Goal: Task Accomplishment & Management: Use online tool/utility

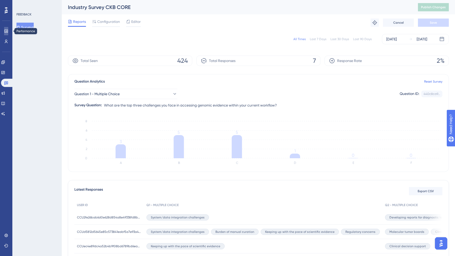
click at [6, 30] on icon at bounding box center [5, 31] width 3 height 3
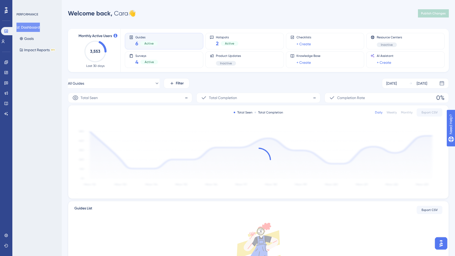
click at [6, 14] on div "Performance Users" at bounding box center [6, 29] width 10 height 31
click at [6, 12] on icon at bounding box center [6, 10] width 3 height 6
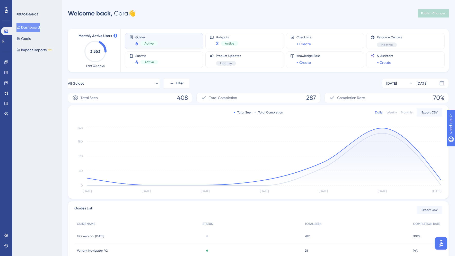
click at [27, 31] on button "Dashboard" at bounding box center [27, 27] width 23 height 9
click at [4, 63] on link at bounding box center [6, 62] width 4 height 8
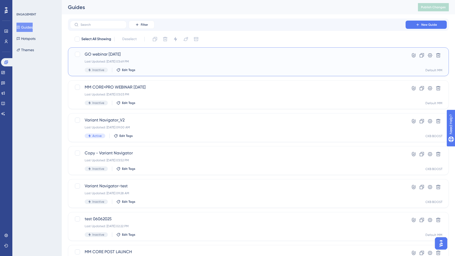
click at [202, 61] on div "Last Updated: Sep 09 2025, 03:49 PM" at bounding box center [238, 61] width 306 height 4
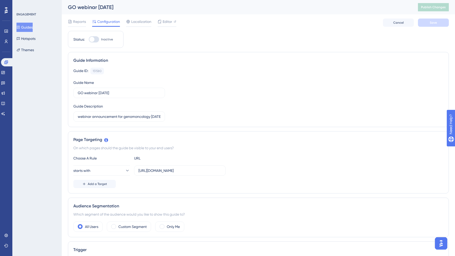
click at [109, 22] on span "Configuration" at bounding box center [108, 22] width 23 height 6
click at [163, 21] on span "Editor" at bounding box center [168, 22] width 10 height 6
click at [40, 114] on div "ENGAGEMENT Guides Hotspots Themes" at bounding box center [36, 128] width 49 height 256
click at [28, 28] on button "Guides" at bounding box center [24, 27] width 16 height 9
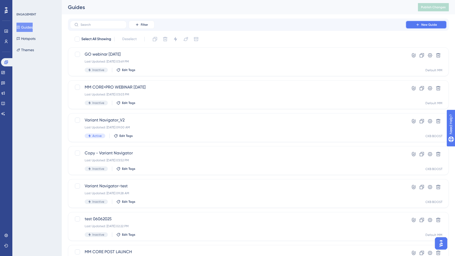
click at [416, 26] on icon at bounding box center [417, 25] width 4 height 4
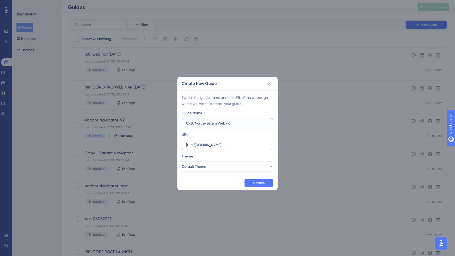
type input "CKB/Northwestern Webinar"
drag, startPoint x: 254, startPoint y: 144, endPoint x: 175, endPoint y: 145, distance: 79.2
click at [175, 145] on div "Create New Guide Type in the guide name and the URL of the webpage, where you w…" at bounding box center [227, 128] width 455 height 256
paste input "https://ckb-boost-dev.genomenon-internal.com/"
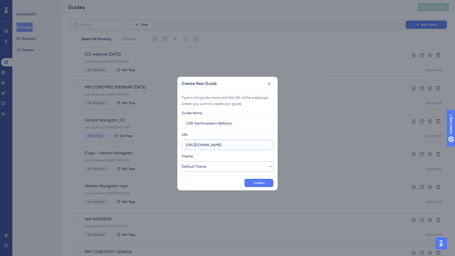
type input "https://ckb-boost-dev.genomenon-internal.com/"
click at [222, 168] on button "Default Theme" at bounding box center [228, 166] width 92 height 10
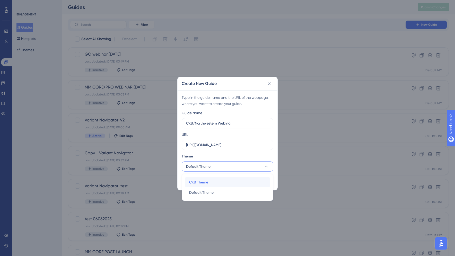
click at [214, 181] on div "CKB Theme CKB Theme" at bounding box center [227, 182] width 77 height 10
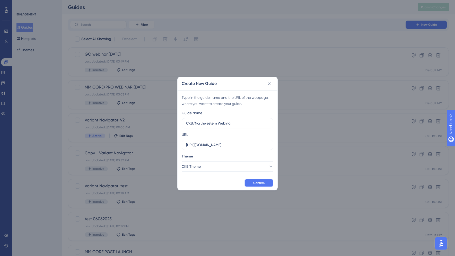
click at [263, 184] on span "Confirm" at bounding box center [258, 183] width 11 height 4
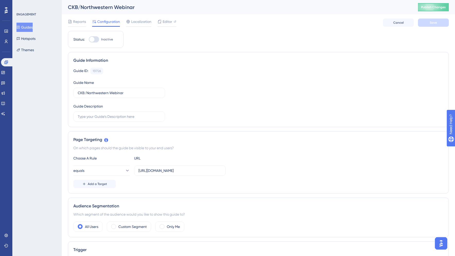
click at [27, 26] on button "Guides" at bounding box center [24, 27] width 16 height 9
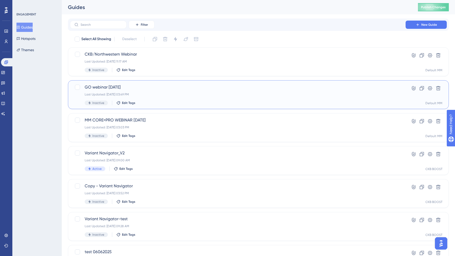
click at [106, 85] on span "GO webinar 9/10/25" at bounding box center [238, 87] width 306 height 6
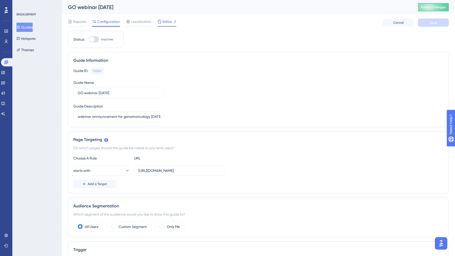
click at [162, 19] on div "Editor" at bounding box center [166, 22] width 19 height 6
click at [31, 28] on button "Guides" at bounding box center [24, 27] width 16 height 9
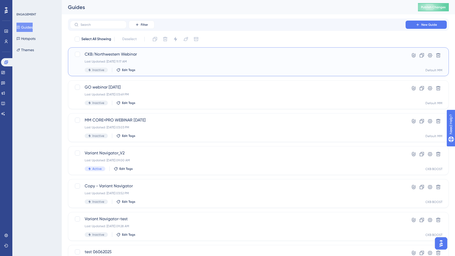
click at [110, 51] on span "CKB/Northwestern Webinar" at bounding box center [238, 54] width 306 height 6
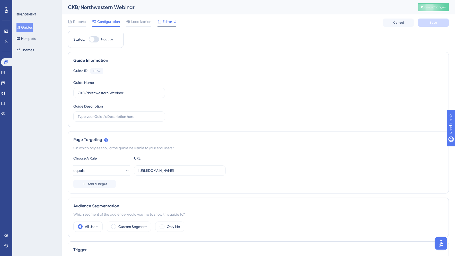
click at [163, 22] on span "Editor" at bounding box center [168, 22] width 10 height 6
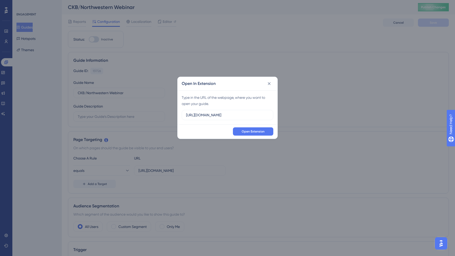
drag, startPoint x: 255, startPoint y: 116, endPoint x: 152, endPoint y: 113, distance: 102.7
click at [153, 113] on div "Open In Extension Type in the URL of the webpage, where you want to open your g…" at bounding box center [227, 128] width 455 height 256
type input "https://ckb-boost-dev.genomenon-internal.com/"
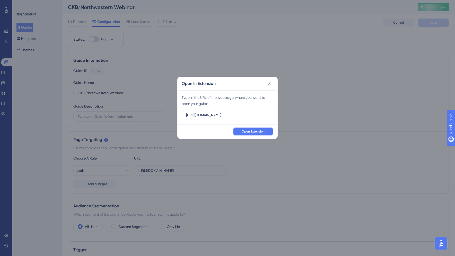
click at [247, 131] on span "Open Extension" at bounding box center [253, 131] width 23 height 4
click at [36, 96] on div "Open In Extension Type in the URL of the webpage, where you want to open your g…" at bounding box center [227, 128] width 455 height 256
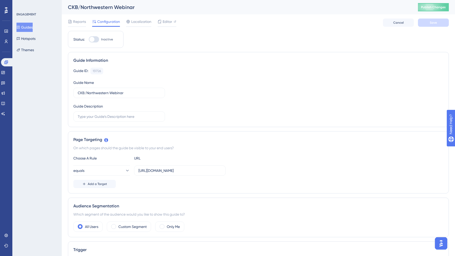
click at [28, 29] on button "Guides" at bounding box center [24, 27] width 16 height 9
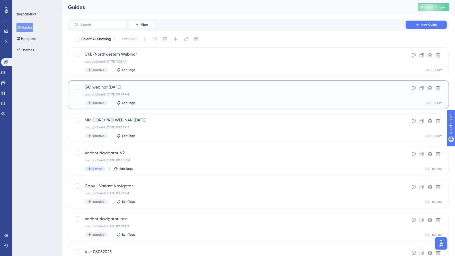
click at [96, 87] on span "GO webinar 9/10/25" at bounding box center [238, 87] width 306 height 6
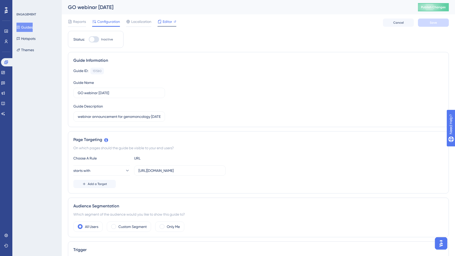
click at [166, 22] on span "Editor" at bounding box center [168, 22] width 10 height 6
click at [29, 27] on button "Guides" at bounding box center [24, 27] width 16 height 9
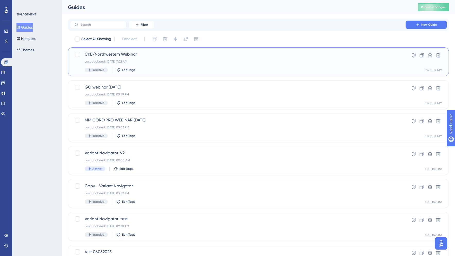
click at [135, 53] on span "CKB/Northwestern Webinar" at bounding box center [238, 54] width 306 height 6
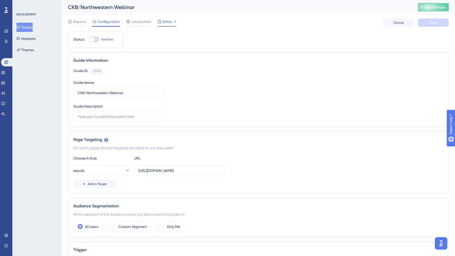
click at [164, 22] on span "Editor" at bounding box center [168, 22] width 10 height 6
